Goal: Information Seeking & Learning: Find specific fact

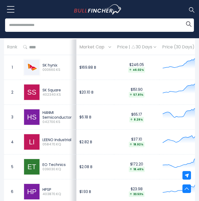
scroll to position [294, 0]
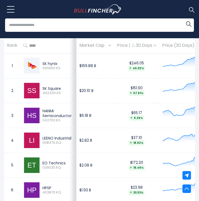
drag, startPoint x: 43, startPoint y: 113, endPoint x: 73, endPoint y: 117, distance: 30.8
click at [73, 117] on td "HANMI Semiconductor 042700.KS" at bounding box center [48, 115] width 56 height 25
copy div "HANMI Semiconductor"
drag, startPoint x: 43, startPoint y: 140, endPoint x: 72, endPoint y: 141, distance: 29.1
click at [72, 141] on div "LEENO Industrial" at bounding box center [57, 138] width 31 height 5
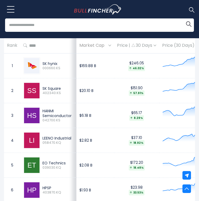
copy div "LEENO Industrial"
drag, startPoint x: 42, startPoint y: 164, endPoint x: 76, endPoint y: 167, distance: 33.8
click at [76, 167] on td "EO Technics 039030.KQ" at bounding box center [48, 165] width 56 height 25
copy div "EO Technics"
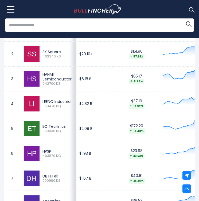
scroll to position [335, 0]
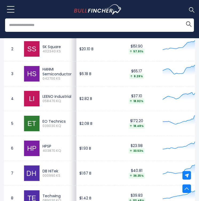
drag, startPoint x: 43, startPoint y: 150, endPoint x: 51, endPoint y: 149, distance: 8.4
click at [51, 149] on div "HPSP" at bounding box center [57, 146] width 31 height 5
copy div "HPSP"
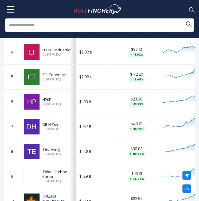
scroll to position [383, 0]
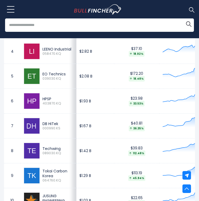
drag, startPoint x: 43, startPoint y: 126, endPoint x: 62, endPoint y: 127, distance: 19.6
click at [62, 126] on div "DB HiTek" at bounding box center [57, 123] width 31 height 5
copy div "DB HiTek"
drag, startPoint x: 43, startPoint y: 149, endPoint x: 69, endPoint y: 152, distance: 26.5
click at [69, 151] on div "Techwing" at bounding box center [57, 148] width 31 height 5
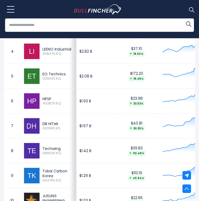
copy div "Techwing"
drag, startPoint x: 44, startPoint y: 173, endPoint x: 59, endPoint y: 177, distance: 15.8
click at [59, 177] on div "Tokai Carbon Korea" at bounding box center [57, 174] width 31 height 10
drag, startPoint x: 55, startPoint y: 178, endPoint x: 42, endPoint y: 173, distance: 13.1
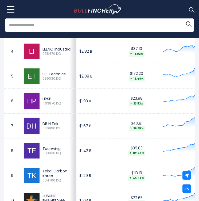
click at [42, 173] on div "Tokai Carbon Korea" at bounding box center [57, 174] width 31 height 10
copy div "Tokai Carbon Korea"
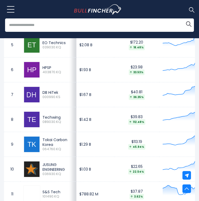
scroll to position [425, 0]
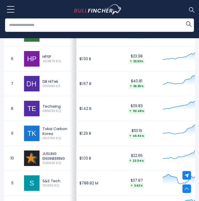
drag, startPoint x: 42, startPoint y: 156, endPoint x: 69, endPoint y: 161, distance: 27.3
click at [68, 161] on div "JUSUNG ENGINEERING" at bounding box center [57, 156] width 31 height 10
copy div "JUSUNG ENGINEERING"
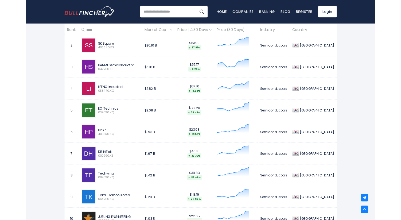
scroll to position [291, 0]
